Goal: Task Accomplishment & Management: Use online tool/utility

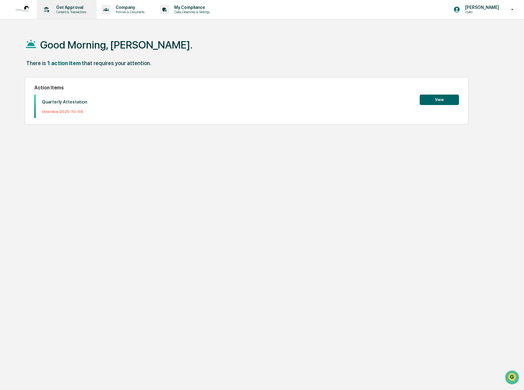
click at [60, 8] on p "Get Approval" at bounding box center [70, 7] width 38 height 5
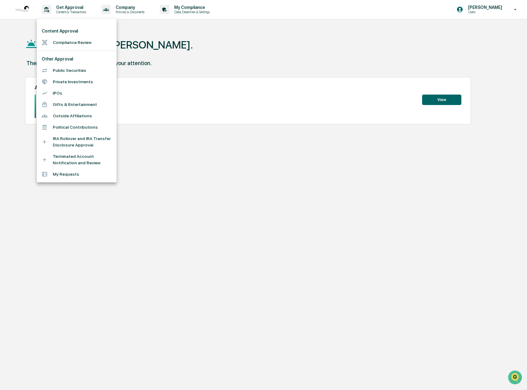
click at [70, 42] on li "Compliance Review" at bounding box center [77, 42] width 80 height 11
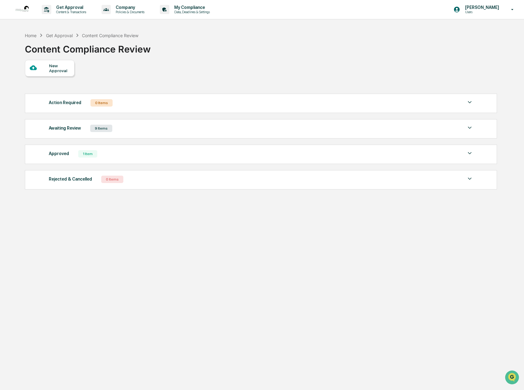
click at [112, 125] on div "Awaiting Review 9 Items" at bounding box center [261, 128] width 424 height 9
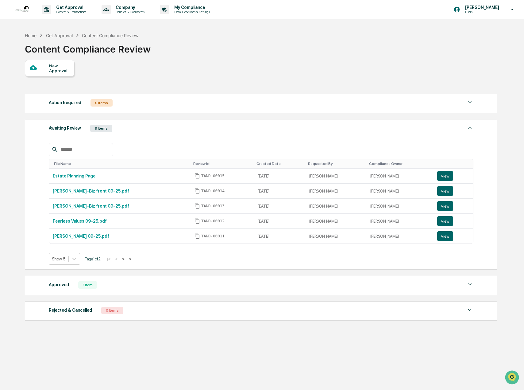
click at [61, 283] on div "Approved" at bounding box center [59, 284] width 20 height 8
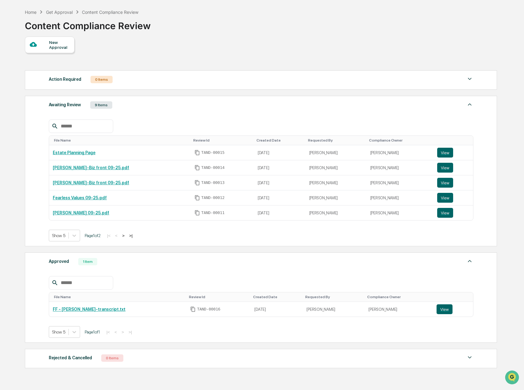
scroll to position [52, 0]
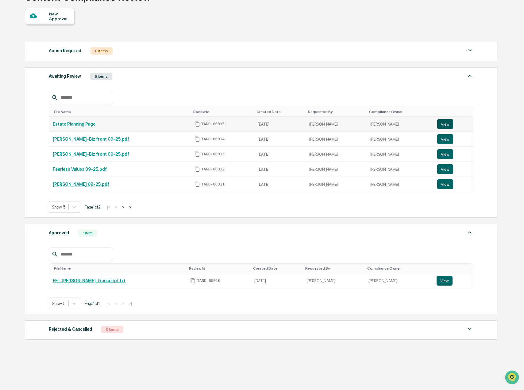
click at [439, 121] on button "View" at bounding box center [445, 124] width 16 height 10
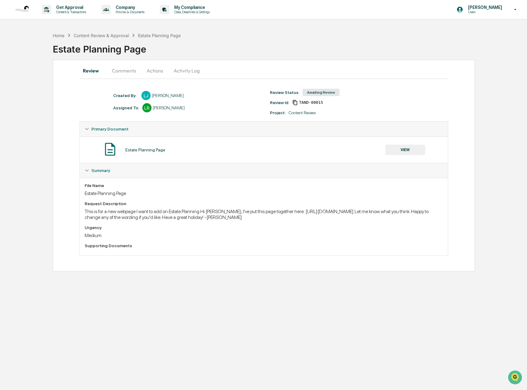
click at [123, 69] on button "Comments" at bounding box center [124, 70] width 34 height 15
